Goal: Task Accomplishment & Management: Use online tool/utility

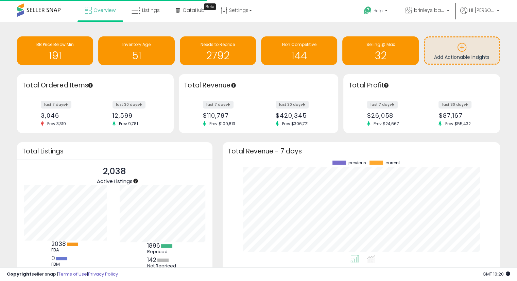
scroll to position [94, 264]
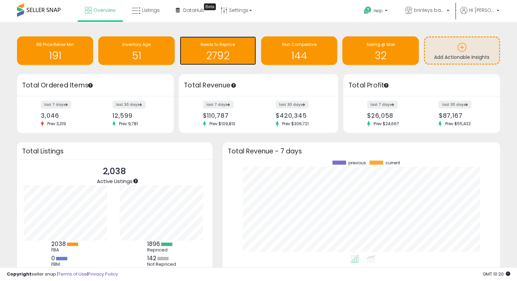
click at [229, 47] on span "Needs to Reprice" at bounding box center [218, 44] width 34 height 6
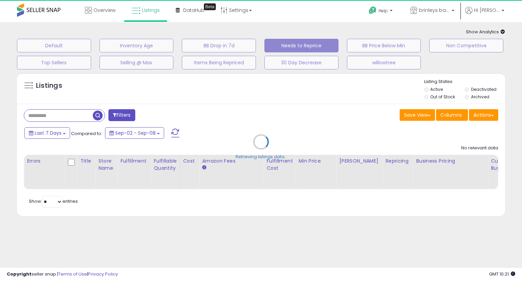
select select "**"
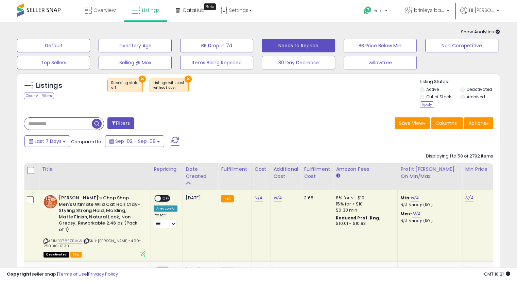
click at [436, 106] on div "Listing States: Active Deactivated Out of Stock Archived Apply" at bounding box center [460, 94] width 80 height 31
drag, startPoint x: 430, startPoint y: 106, endPoint x: 494, endPoint y: 139, distance: 71.5
click at [432, 108] on div "Apply" at bounding box center [427, 104] width 14 height 6
